Goal: Task Accomplishment & Management: Use online tool/utility

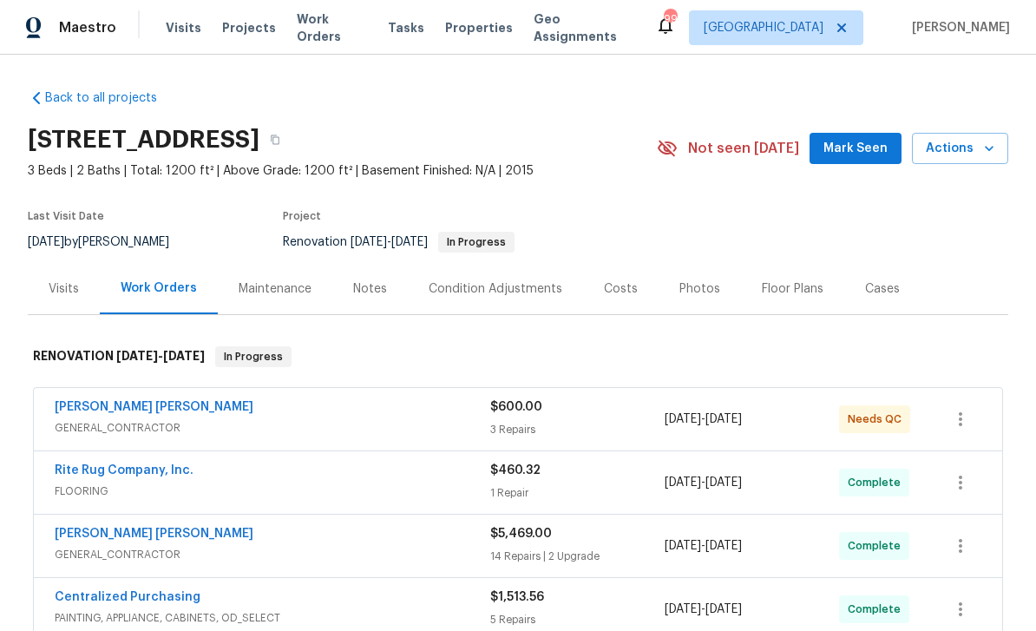
click at [697, 287] on div "Photos" at bounding box center [699, 288] width 41 height 17
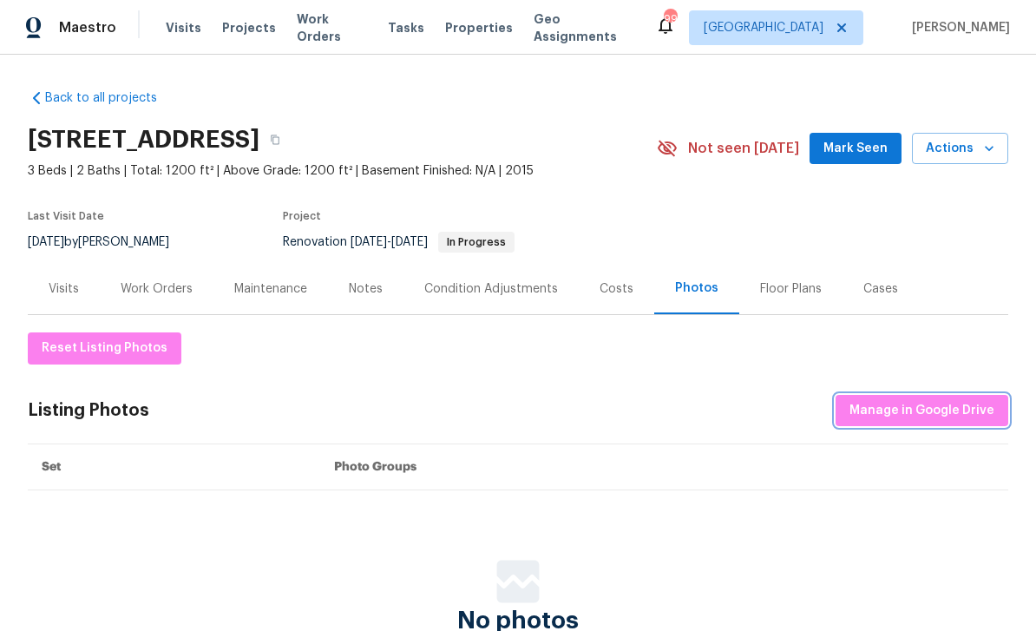
click at [910, 402] on span "Manage in Google Drive" at bounding box center [921, 411] width 145 height 22
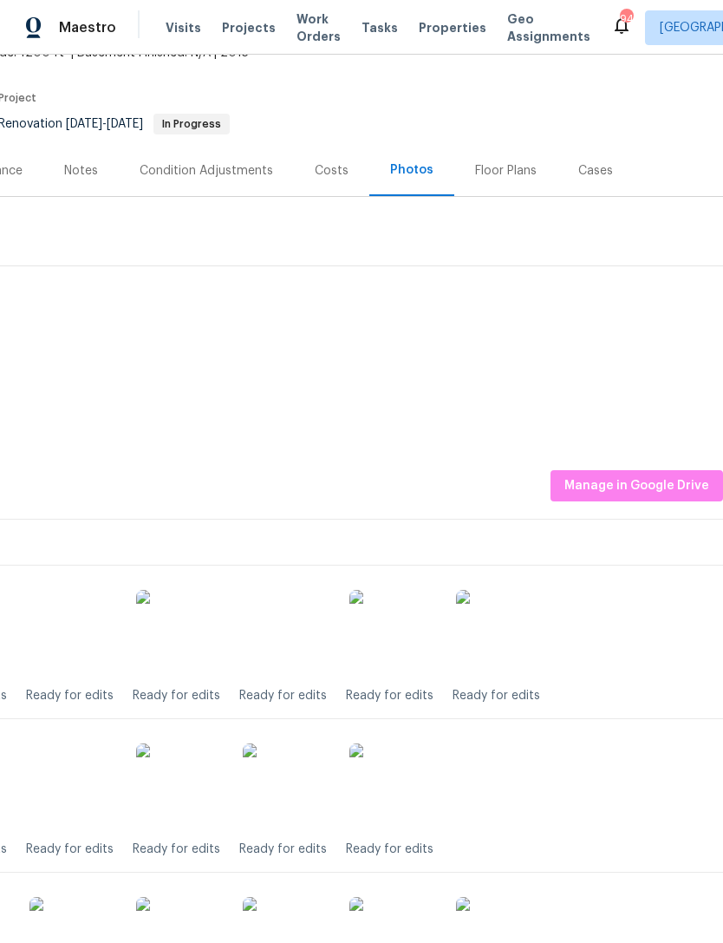
scroll to position [117, 257]
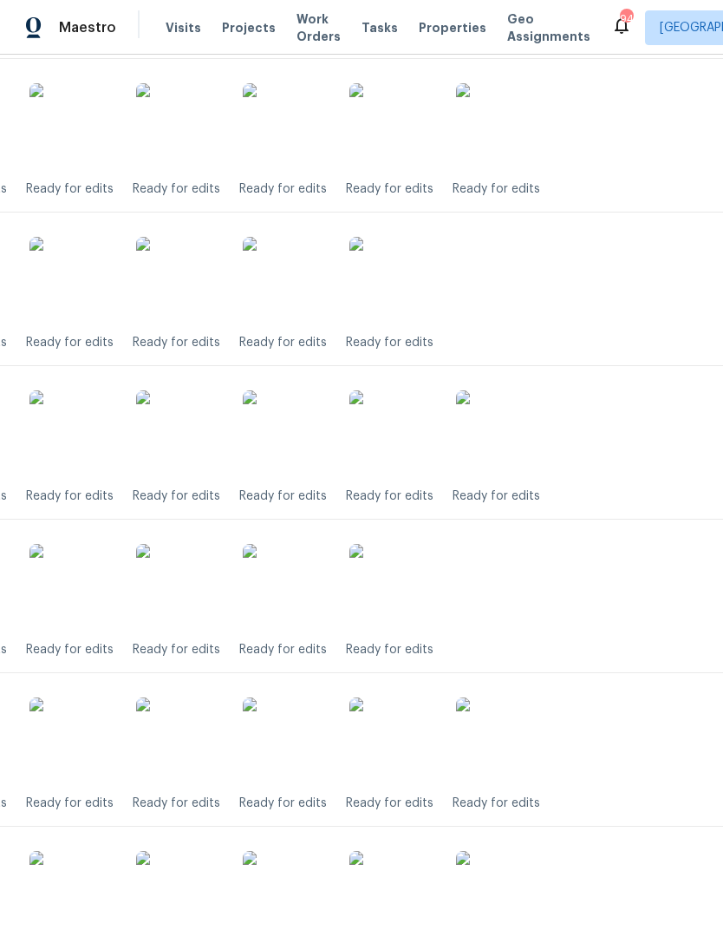
scroll to position [425, 257]
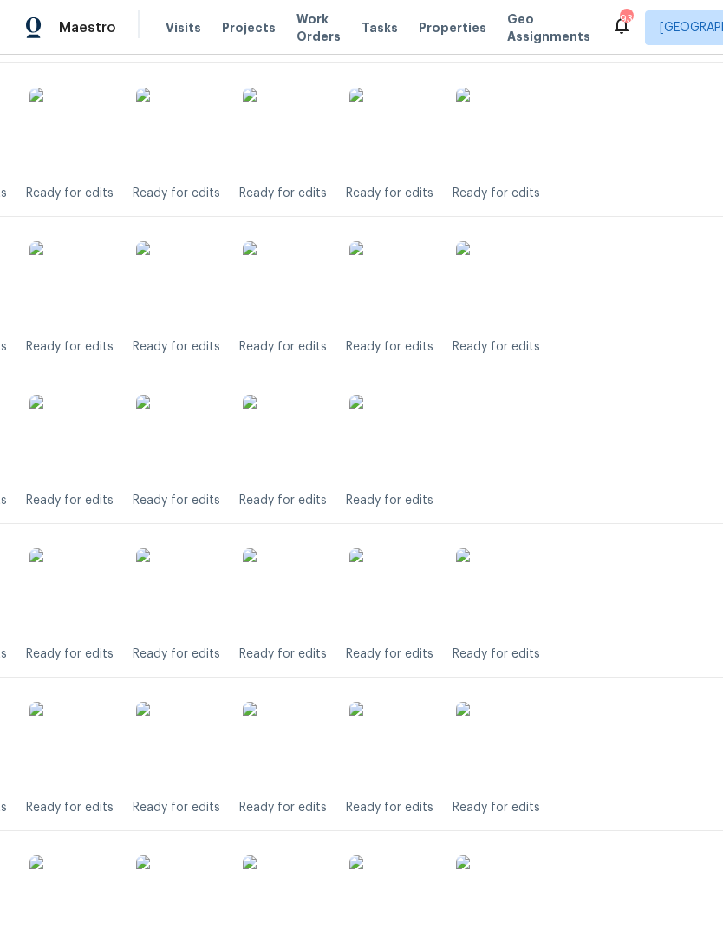
scroll to position [1655, 257]
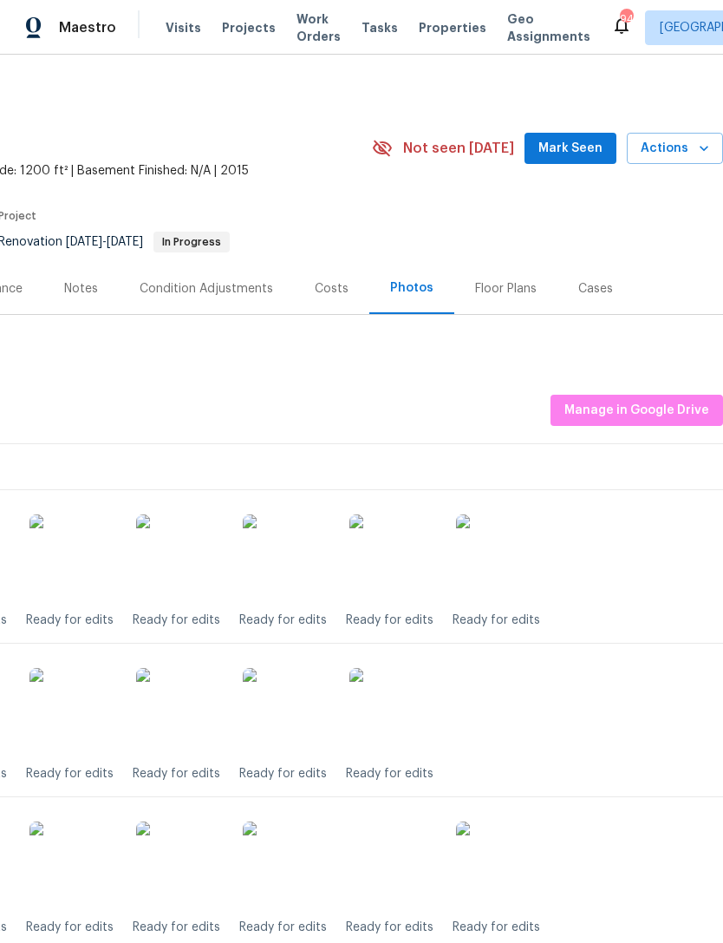
scroll to position [0, 257]
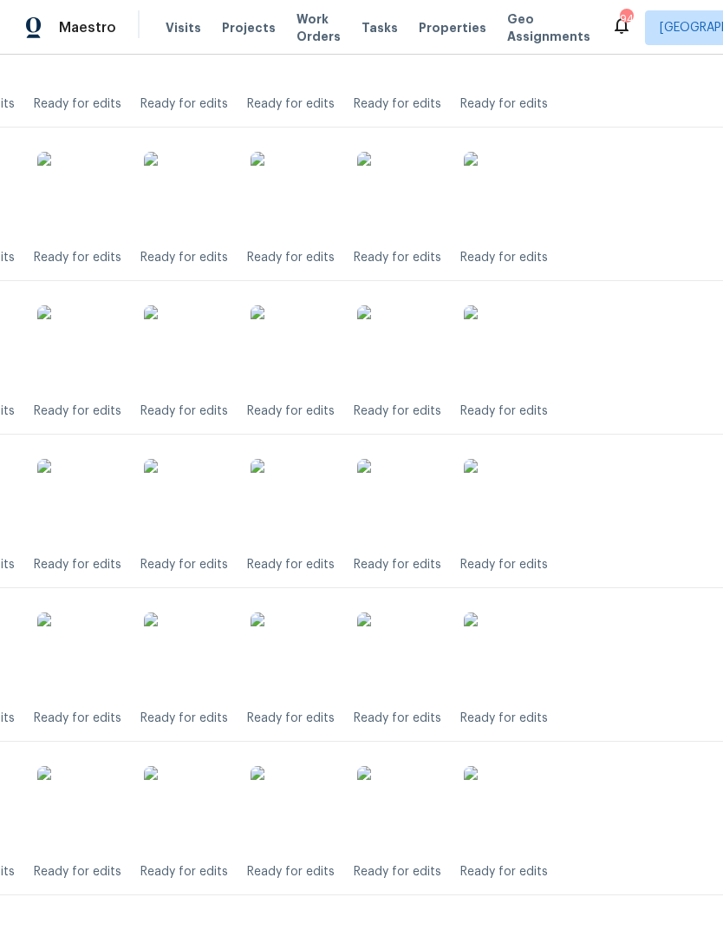
scroll to position [2205, 249]
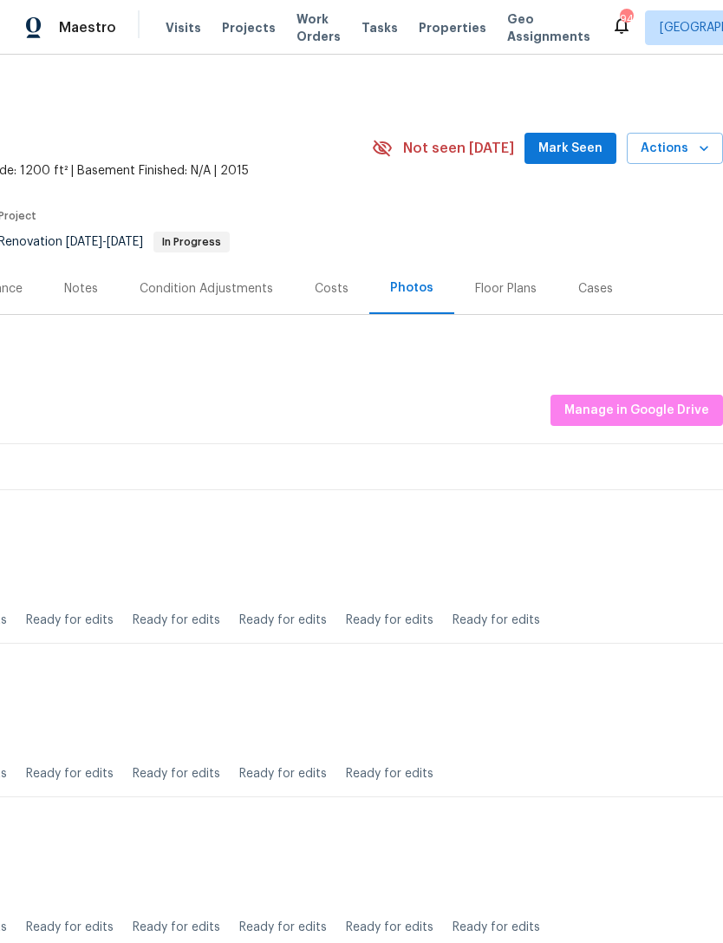
scroll to position [0, 257]
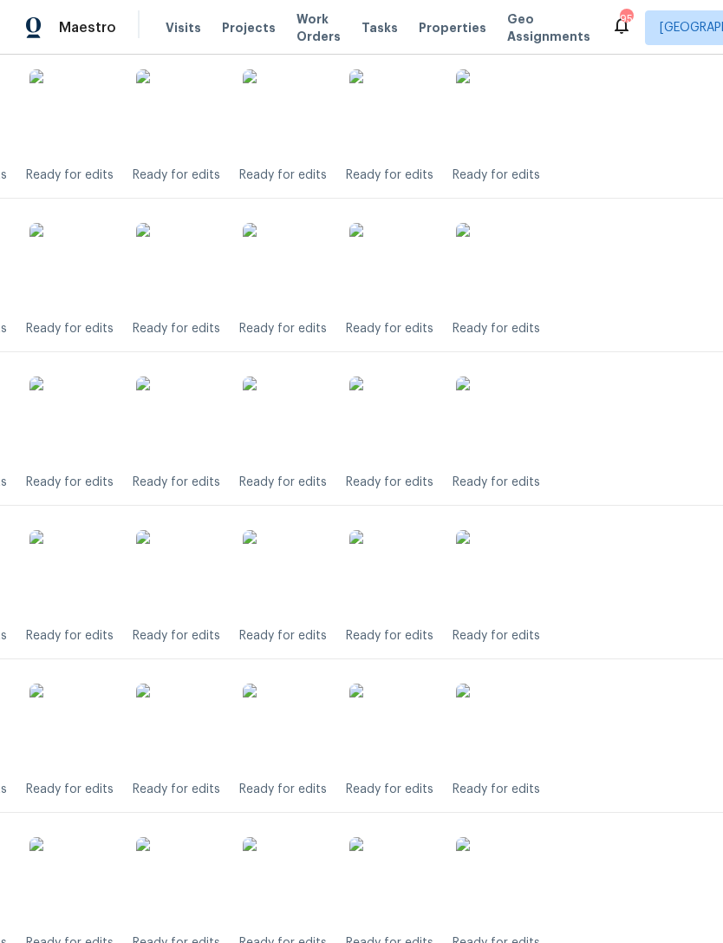
scroll to position [2135, 257]
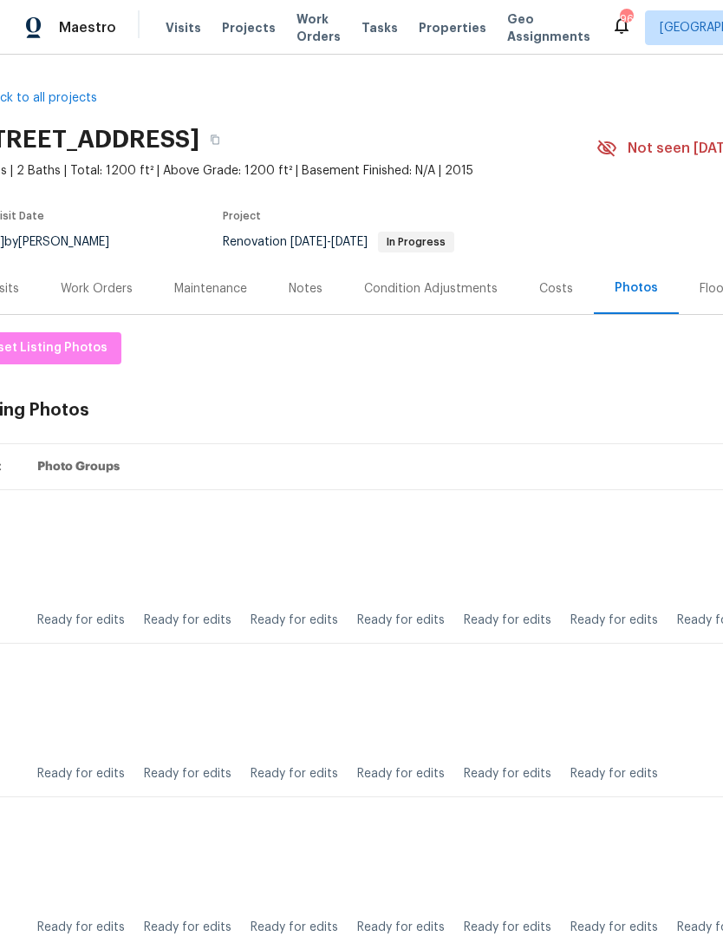
scroll to position [0, 31]
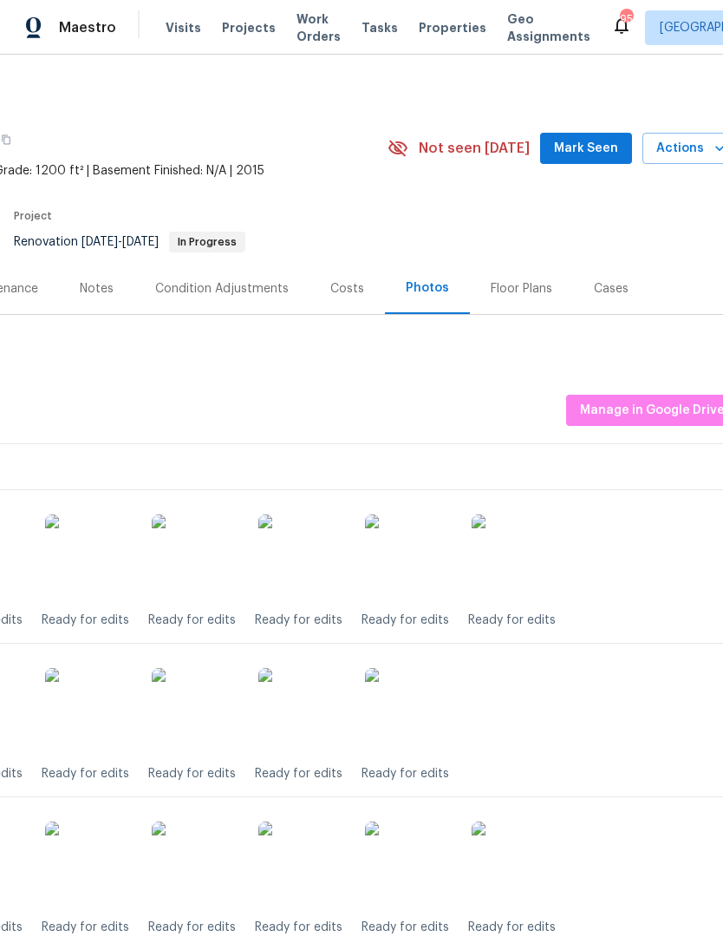
scroll to position [0, 241]
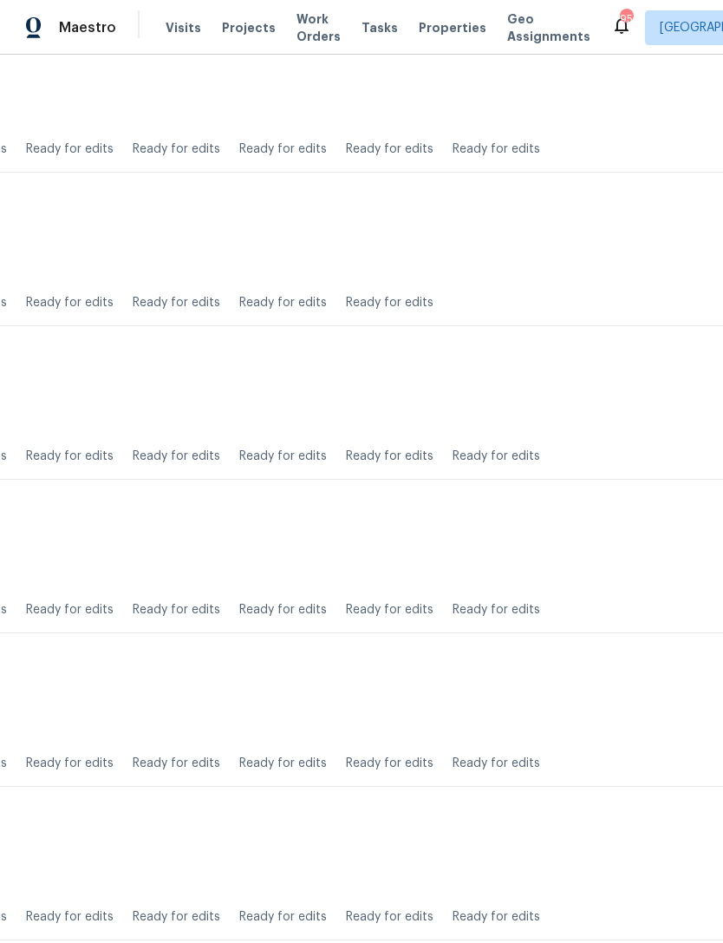
scroll to position [779, 257]
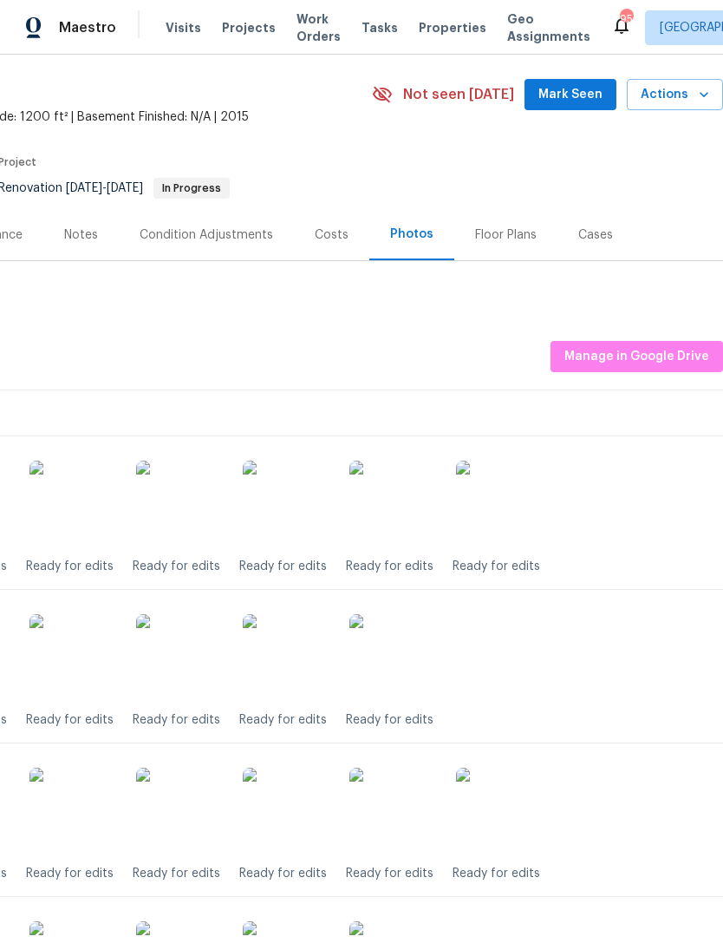
scroll to position [53, 257]
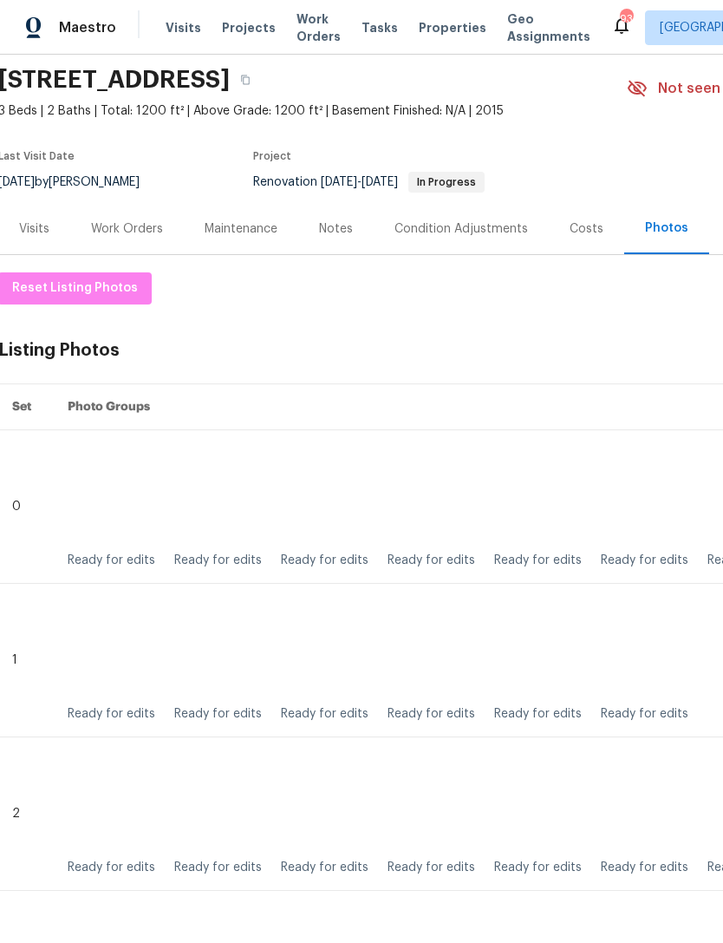
scroll to position [59, 2]
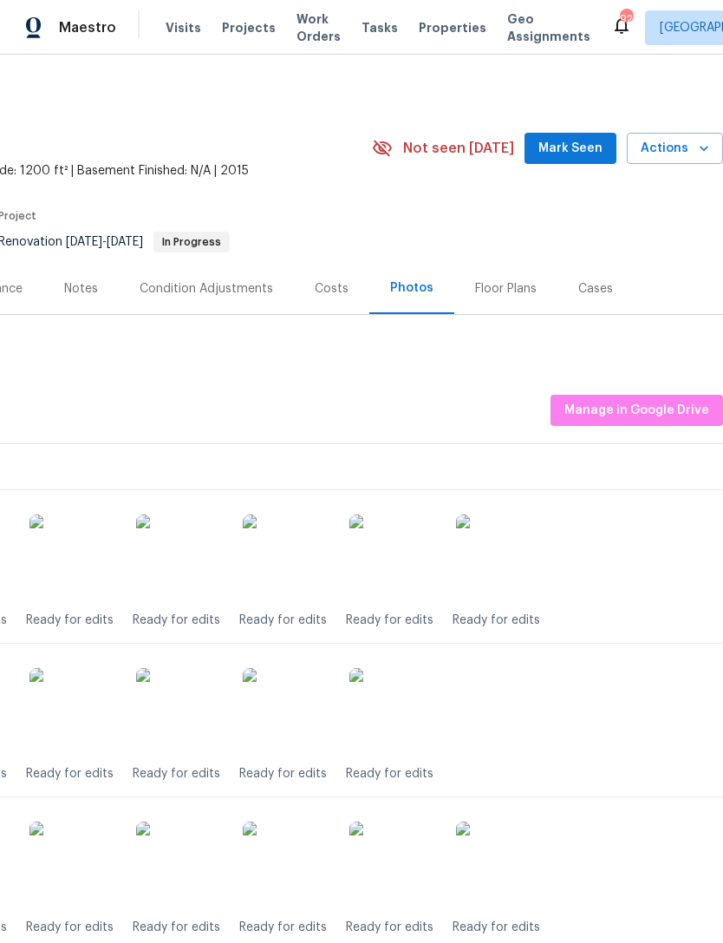
scroll to position [0, 257]
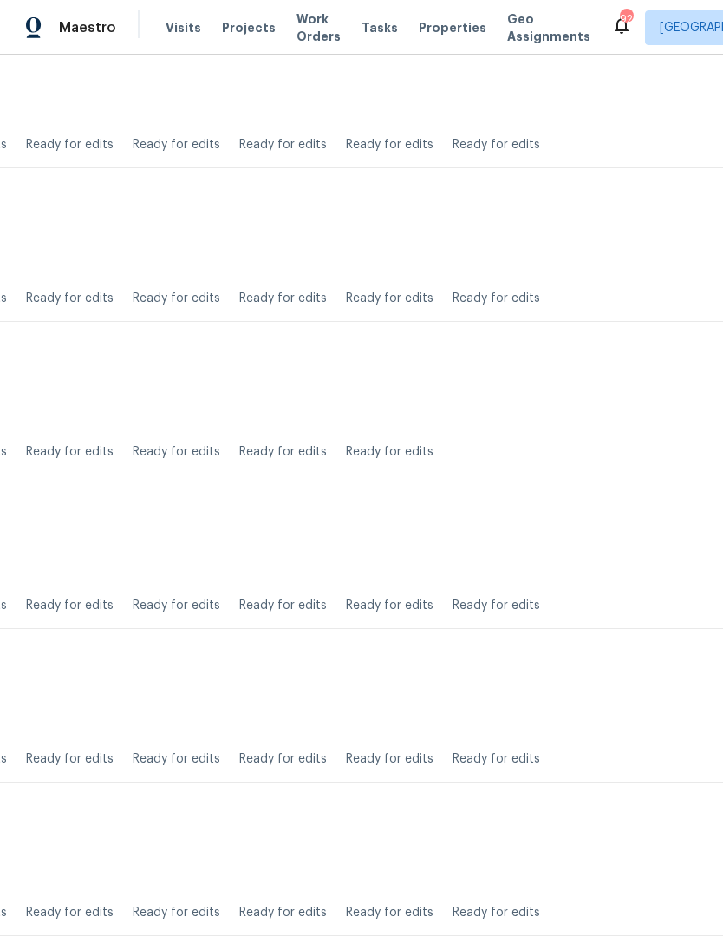
scroll to position [1705, 257]
